Goal: Task Accomplishment & Management: Manage account settings

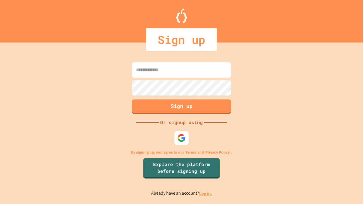
click at [206, 193] on link "Log in." at bounding box center [205, 193] width 13 height 6
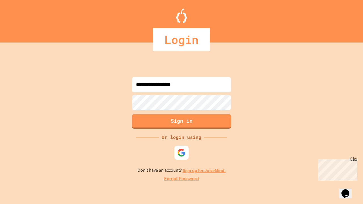
type input "**********"
